Goal: Transaction & Acquisition: Purchase product/service

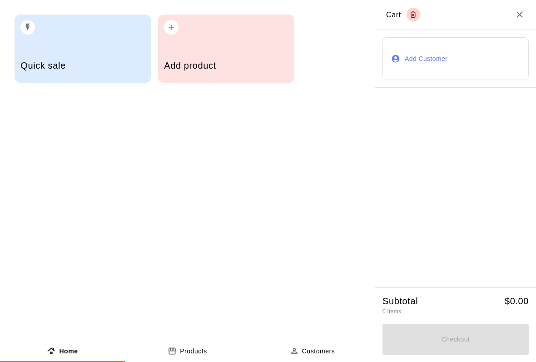
click at [87, 57] on div "Quick sale" at bounding box center [82, 66] width 124 height 32
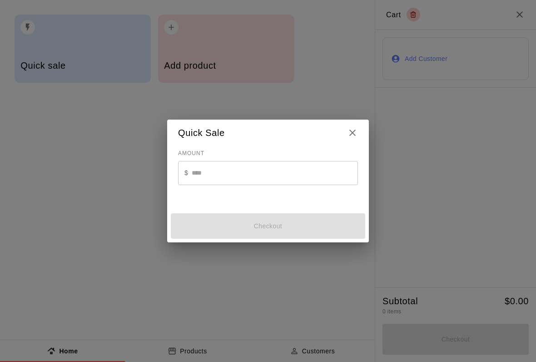
click at [229, 166] on input "text" at bounding box center [275, 173] width 166 height 24
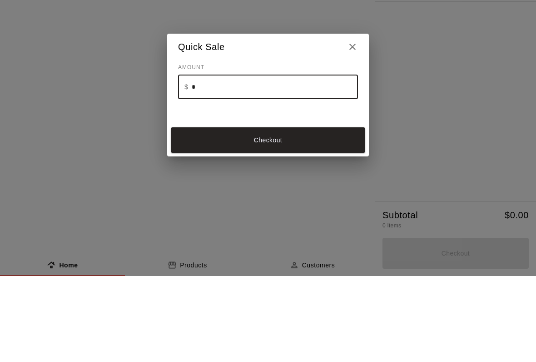
type input "**"
click at [269, 213] on button "Checkout" at bounding box center [268, 225] width 194 height 25
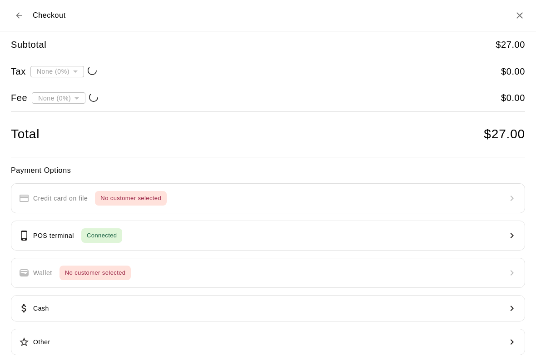
type input "**********"
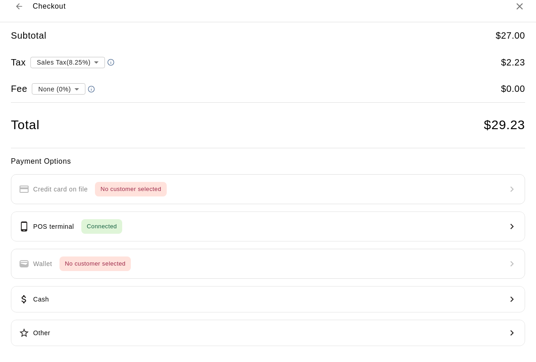
scroll to position [8, 0]
click at [21, 11] on icon "Back to cart" at bounding box center [19, 7] width 9 height 9
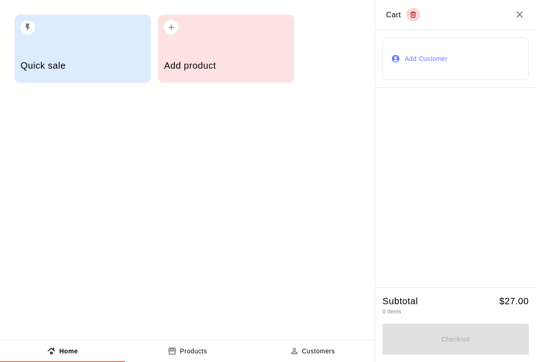
click at [439, 57] on button "Add Customer" at bounding box center [456, 58] width 146 height 43
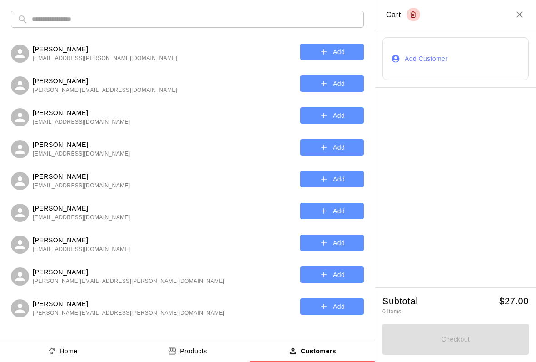
click at [148, 21] on input "text" at bounding box center [195, 19] width 326 height 17
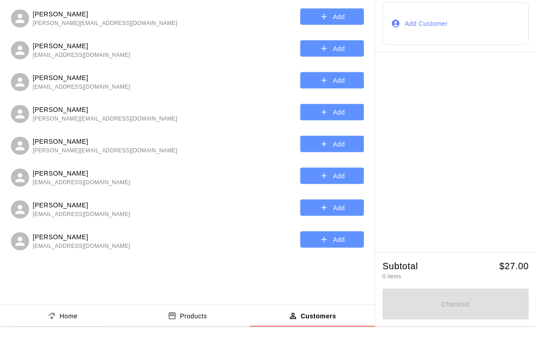
type input "******"
click at [335, 107] on button "Add" at bounding box center [332, 115] width 64 height 17
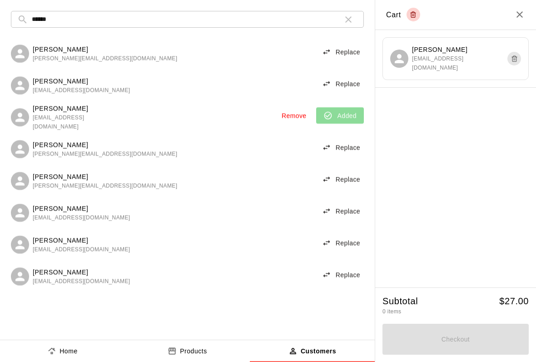
click at [349, 13] on button "button" at bounding box center [348, 19] width 18 height 18
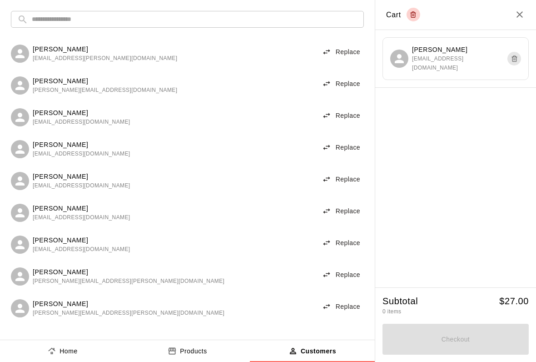
click at [441, 159] on div at bounding box center [455, 187] width 161 height 199
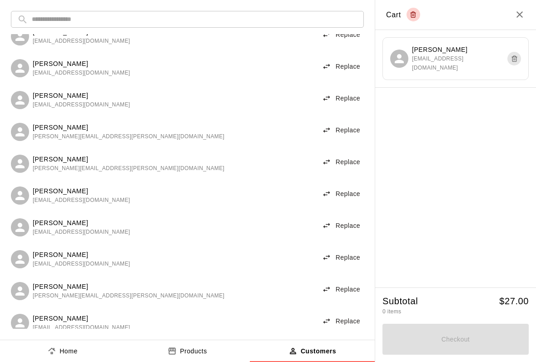
scroll to position [149, 0]
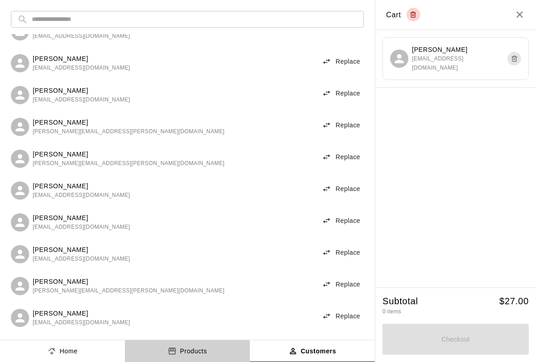
click at [188, 347] on p "Products" at bounding box center [193, 351] width 27 height 10
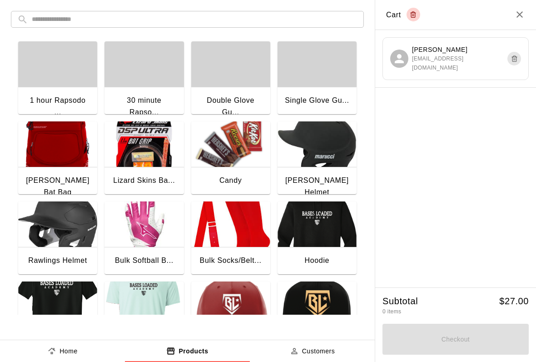
click at [64, 352] on p "Home" at bounding box center [69, 351] width 18 height 10
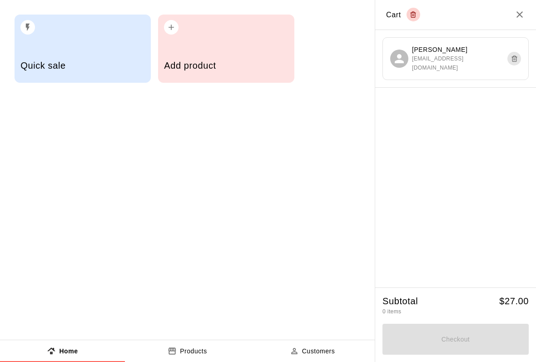
click at [73, 62] on h5 "Quick sale" at bounding box center [82, 66] width 124 height 12
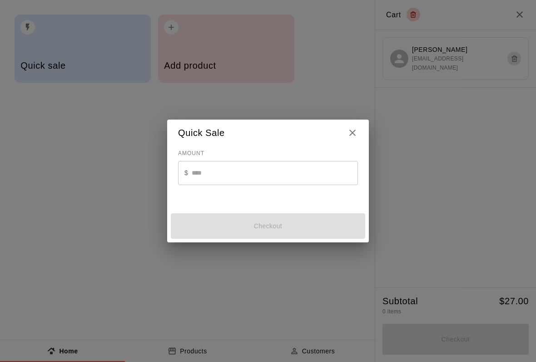
click at [218, 170] on input "text" at bounding box center [275, 173] width 166 height 24
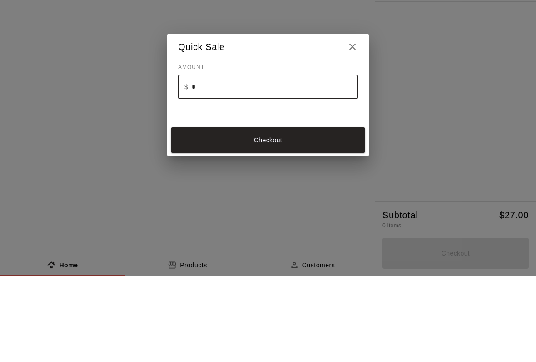
type input "**"
click at [287, 213] on button "Checkout" at bounding box center [268, 225] width 194 height 25
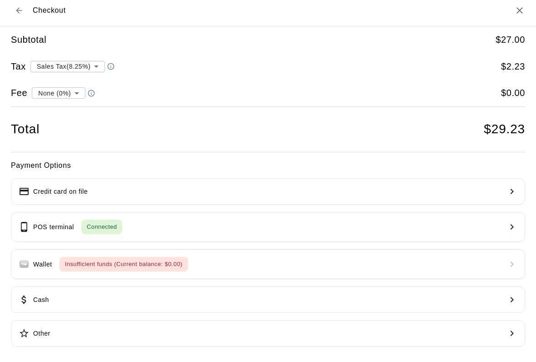
scroll to position [5, 0]
click at [305, 189] on button "Credit card on file" at bounding box center [268, 192] width 514 height 26
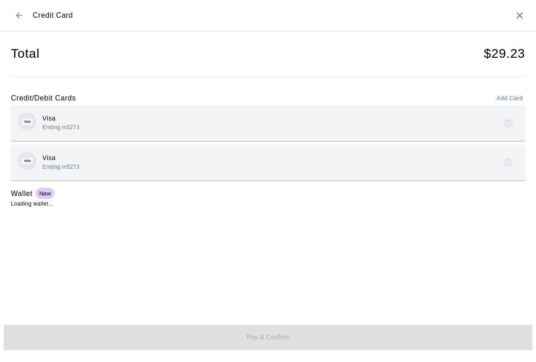
click at [301, 116] on div "Visa Ending in 5273" at bounding box center [268, 122] width 500 height 21
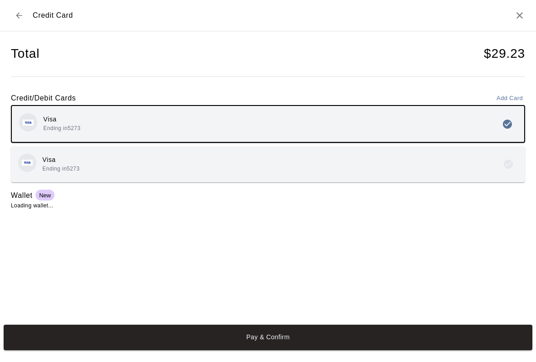
click at [289, 345] on button "Pay & Confirm" at bounding box center [268, 336] width 529 height 25
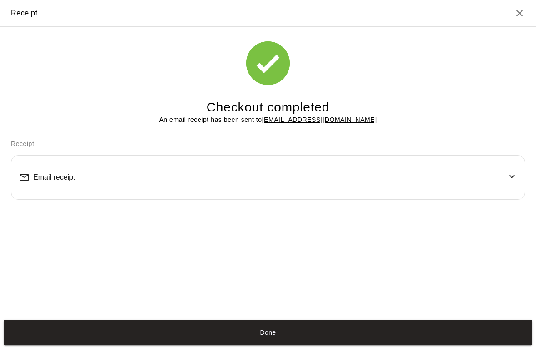
scroll to position [0, 0]
click at [288, 341] on button "Done" at bounding box center [268, 331] width 529 height 25
